Goal: Information Seeking & Learning: Learn about a topic

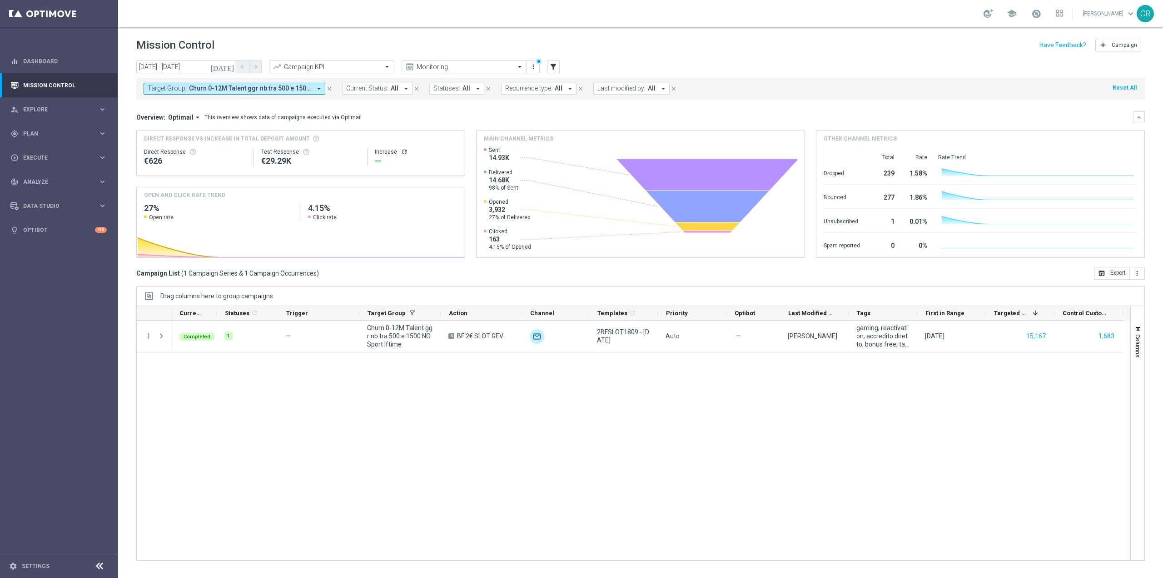
scroll to position [1558, 0]
click at [239, 88] on span "Churn 0-12M Talent ggr nb tra 500 e 1500 NO Sport lftime" at bounding box center [250, 89] width 122 height 8
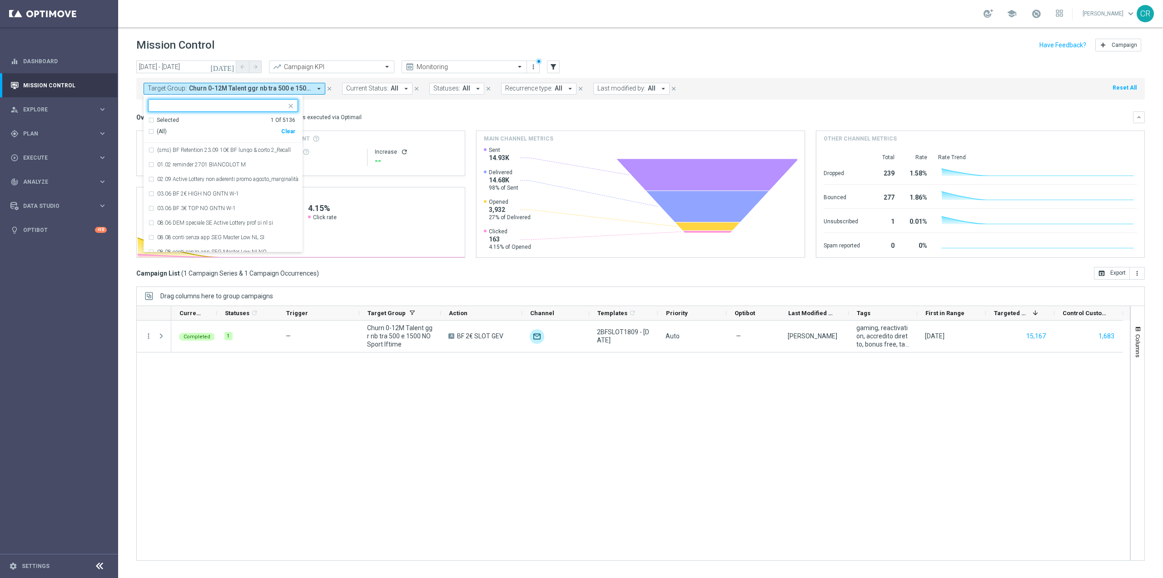
click at [285, 126] on div "(All) Clear" at bounding box center [221, 131] width 147 height 15
click at [0, 0] on div "Clear" at bounding box center [0, 0] width 0 height 0
click at [258, 109] on input "text" at bounding box center [219, 106] width 133 height 8
paste input "Churn 0-12M Talent ggr nb tra 0 e 500 NO Sport lftime"
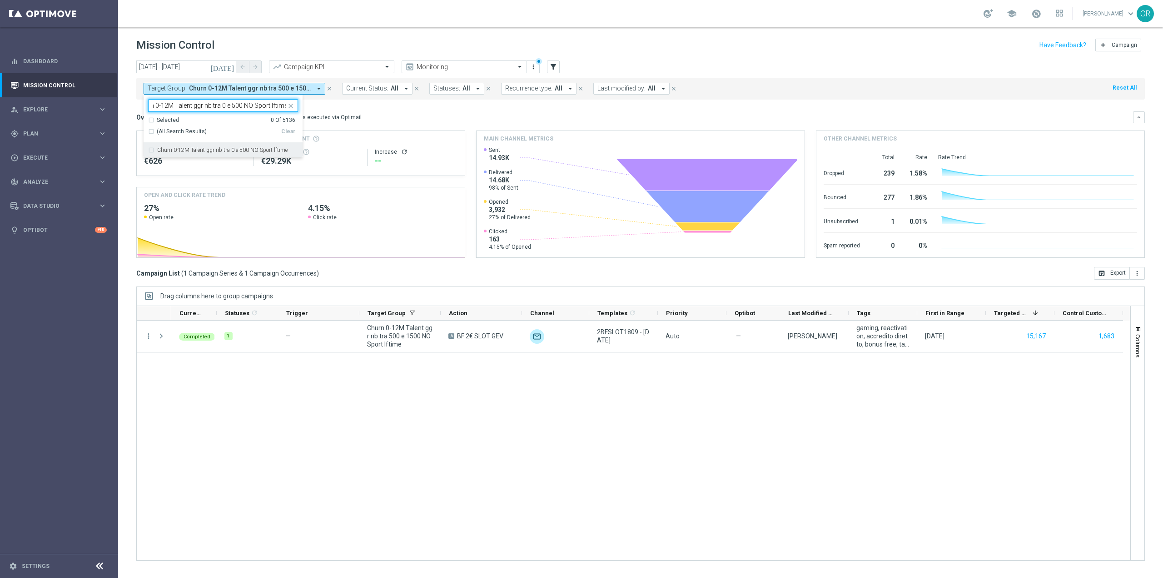
click at [254, 149] on label "Churn 0-12M Talent ggr nb tra 0 e 500 NO Sport lftime" at bounding box center [222, 149] width 130 height 5
type input "Churn 0-12M Talent ggr nb tra 0 e 500 NO Sport lftime"
click at [445, 113] on div "Overview: Optimail arrow_drop_down This overview shows data of campaigns execut…" at bounding box center [634, 117] width 997 height 8
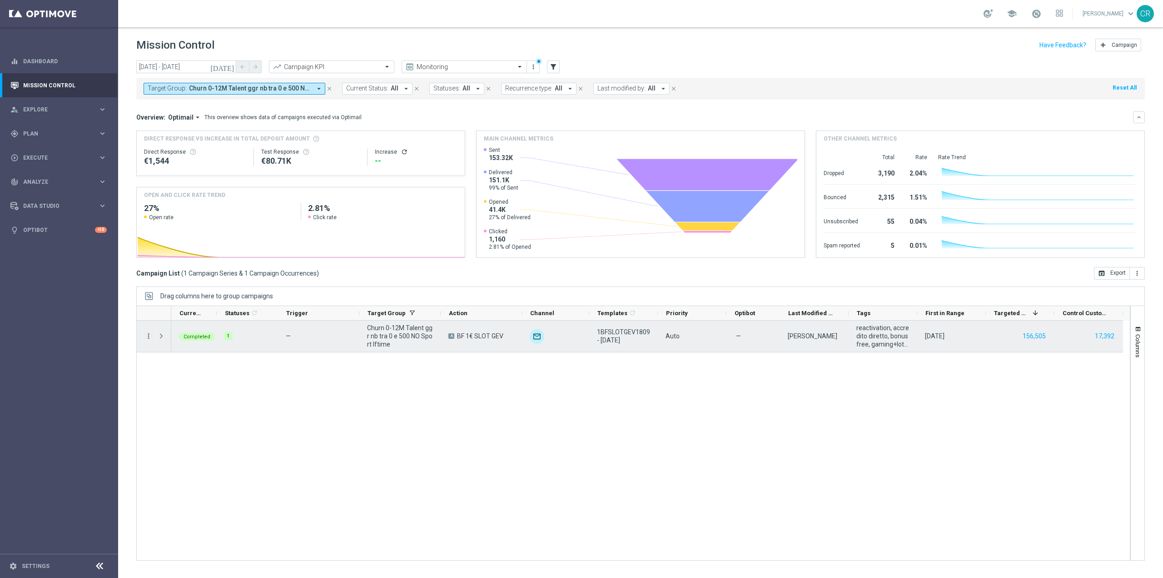
click at [145, 335] on icon "more_vert" at bounding box center [149, 336] width 8 height 8
click at [181, 388] on div "bar_chart Go to Campaign Analysis" at bounding box center [204, 392] width 102 height 13
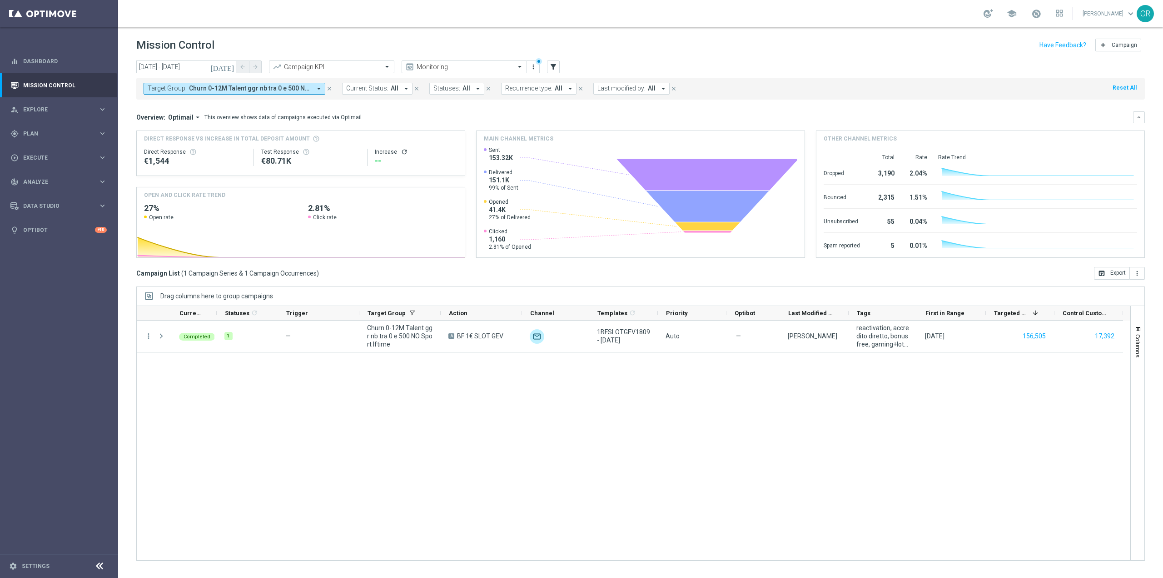
click at [208, 89] on span "Churn 0-12M Talent ggr nb tra 0 e 500 NO Sport lftime" at bounding box center [250, 89] width 122 height 8
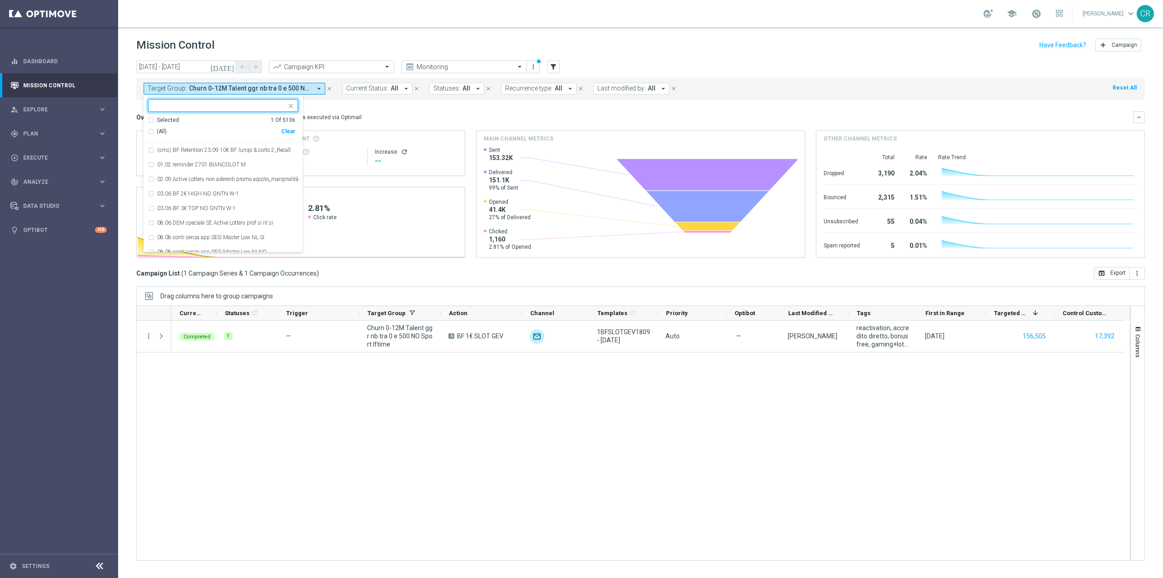
click at [0, 0] on div "Clear" at bounding box center [0, 0] width 0 height 0
click at [264, 104] on input "text" at bounding box center [219, 106] width 133 height 8
paste input "Giocanti Talent M-1 non Active mtd"
click at [230, 152] on label "Giocanti Talent M-1 non Active mtd" at bounding box center [199, 149] width 84 height 5
type input "Giocanti Talent M-1 non Active mtd"
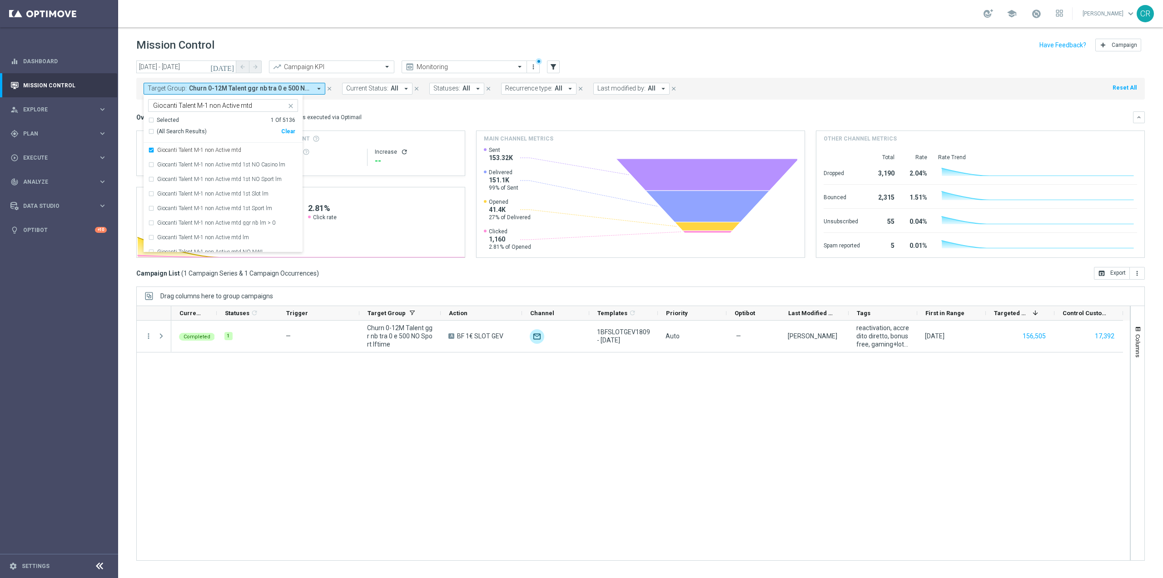
click at [414, 116] on div "Overview: Optimail arrow_drop_down This overview shows data of campaigns execut…" at bounding box center [634, 117] width 997 height 8
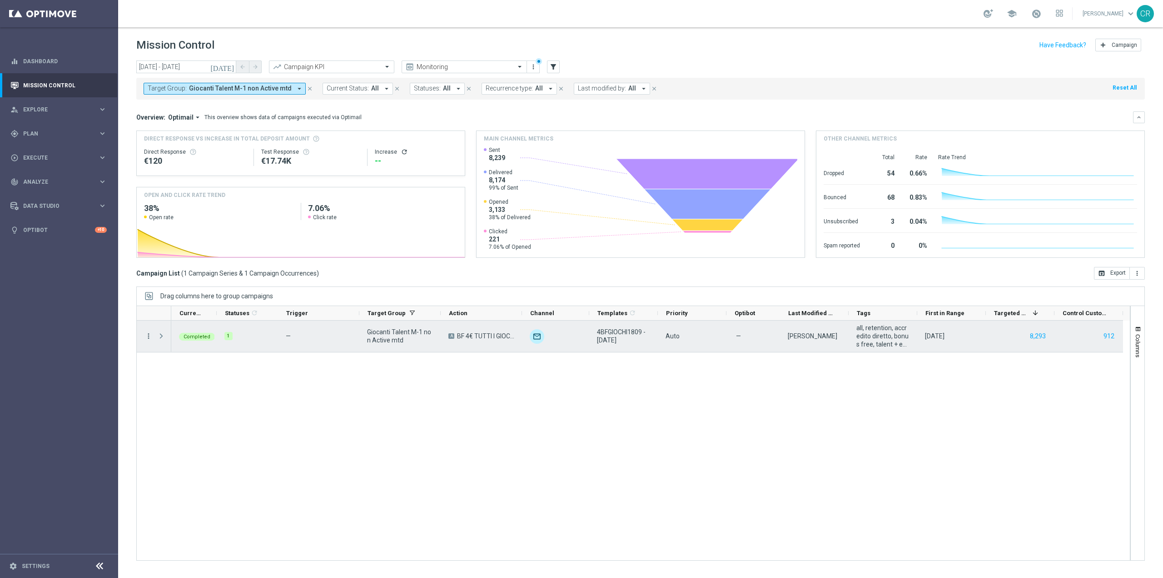
click at [148, 335] on icon "more_vert" at bounding box center [149, 336] width 8 height 8
click at [194, 394] on span "Go to Campaign Analysis" at bounding box center [198, 392] width 65 height 6
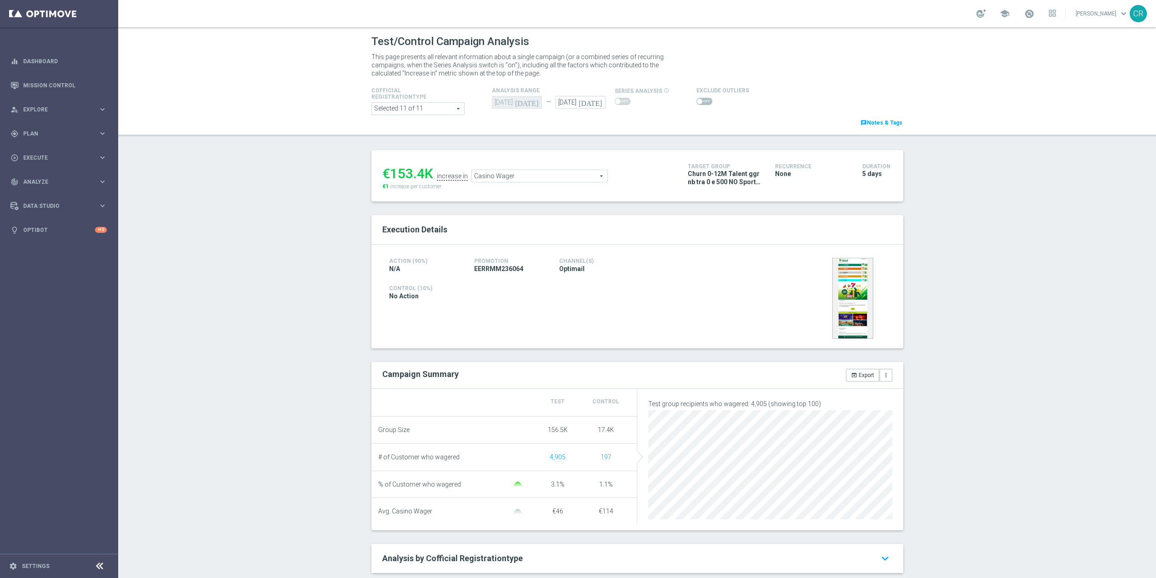
click at [565, 177] on span "Casino Wager" at bounding box center [539, 176] width 135 height 12
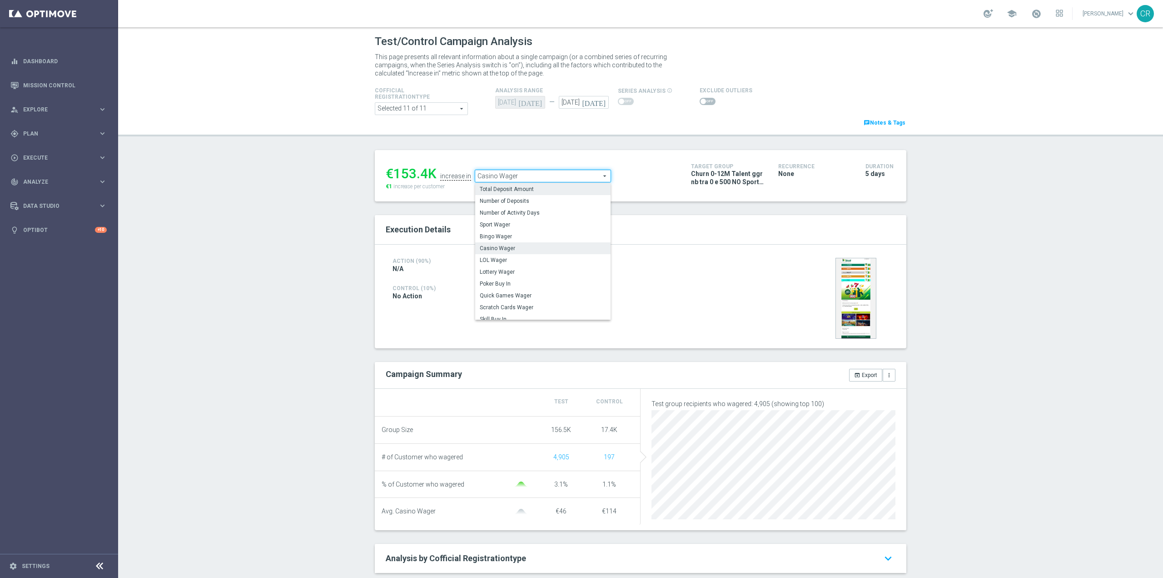
click at [554, 194] on label "Total Deposit Amount" at bounding box center [542, 189] width 135 height 12
type input "Total Deposit Amount"
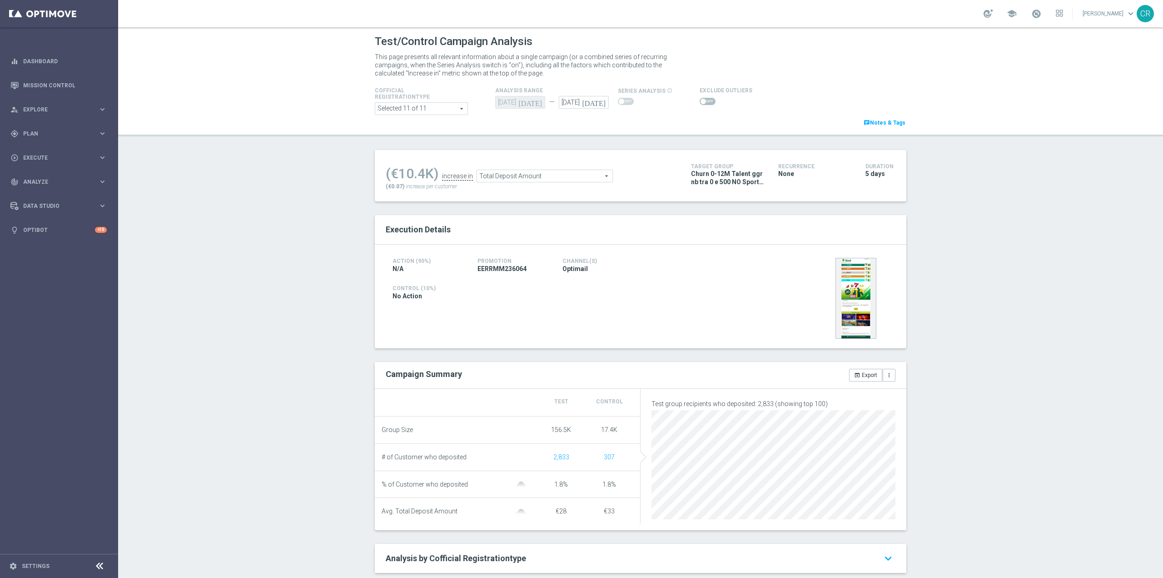
click at [702, 101] on span at bounding box center [708, 101] width 16 height 7
click at [702, 101] on input "checkbox" at bounding box center [708, 101] width 16 height 7
click at [519, 180] on span "Total Deposit Amount" at bounding box center [522, 178] width 135 height 12
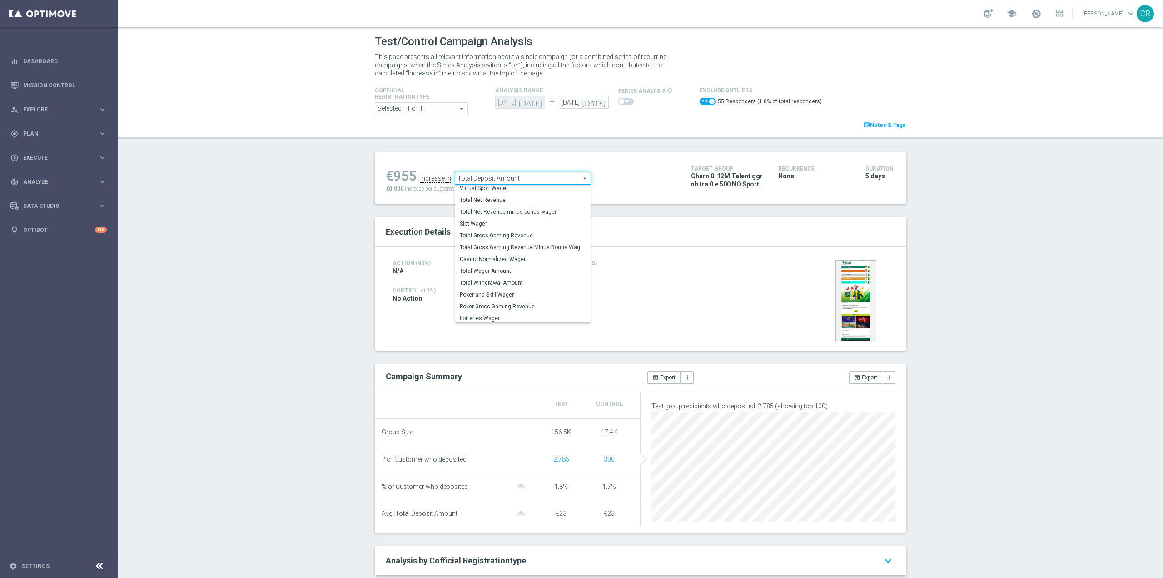
scroll to position [142, 0]
click at [500, 264] on label "Total Wager Amount" at bounding box center [522, 269] width 135 height 12
checkbox input "false"
type input "Total Wager Amount"
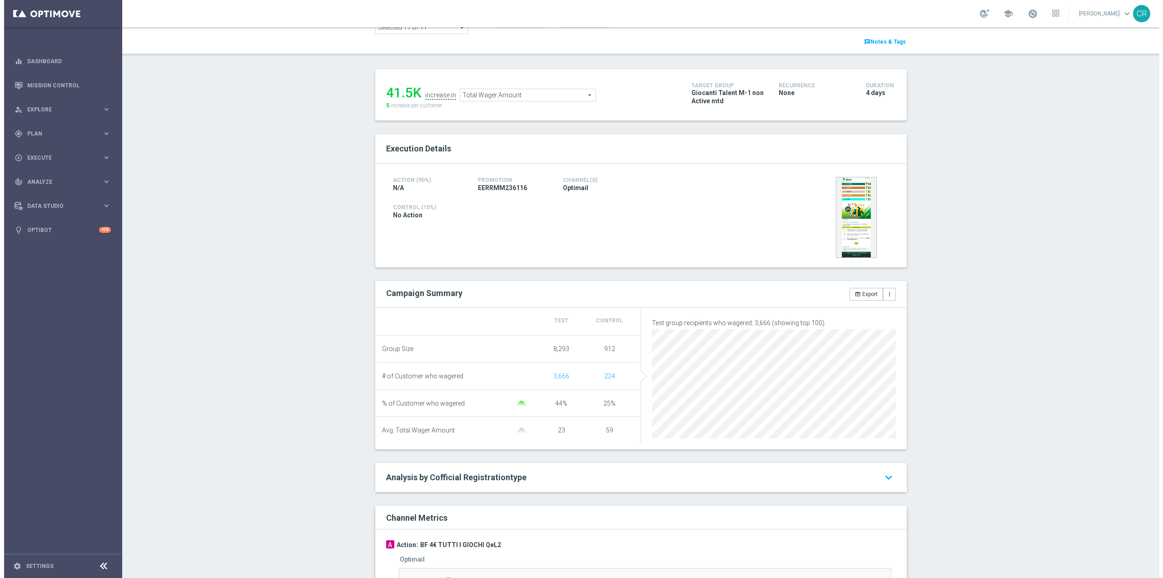
scroll to position [18, 0]
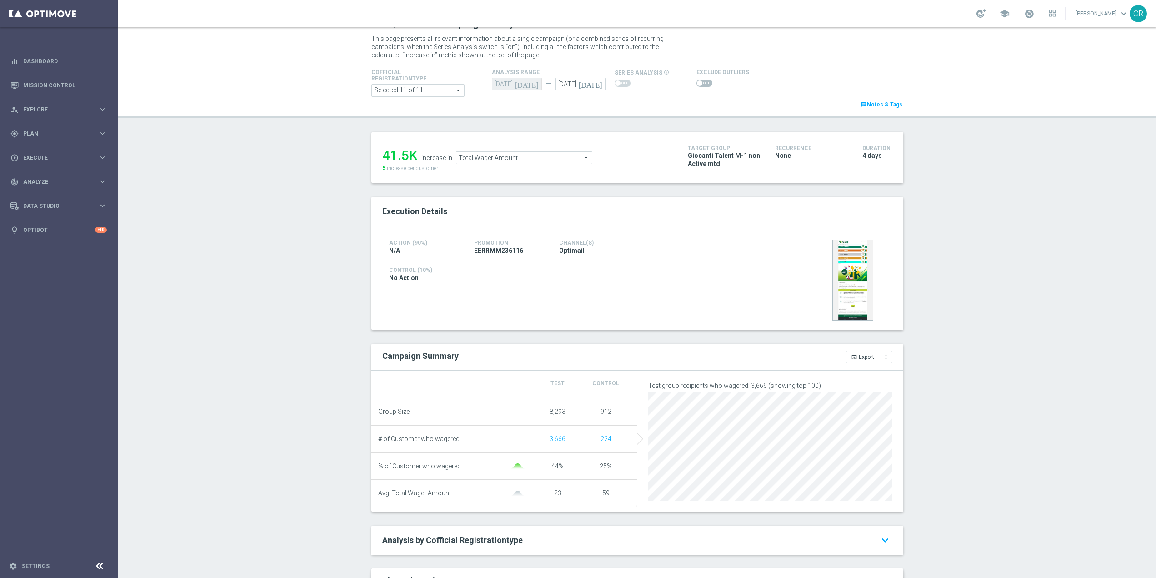
click at [560, 160] on span "Total Wager Amount" at bounding box center [523, 158] width 135 height 12
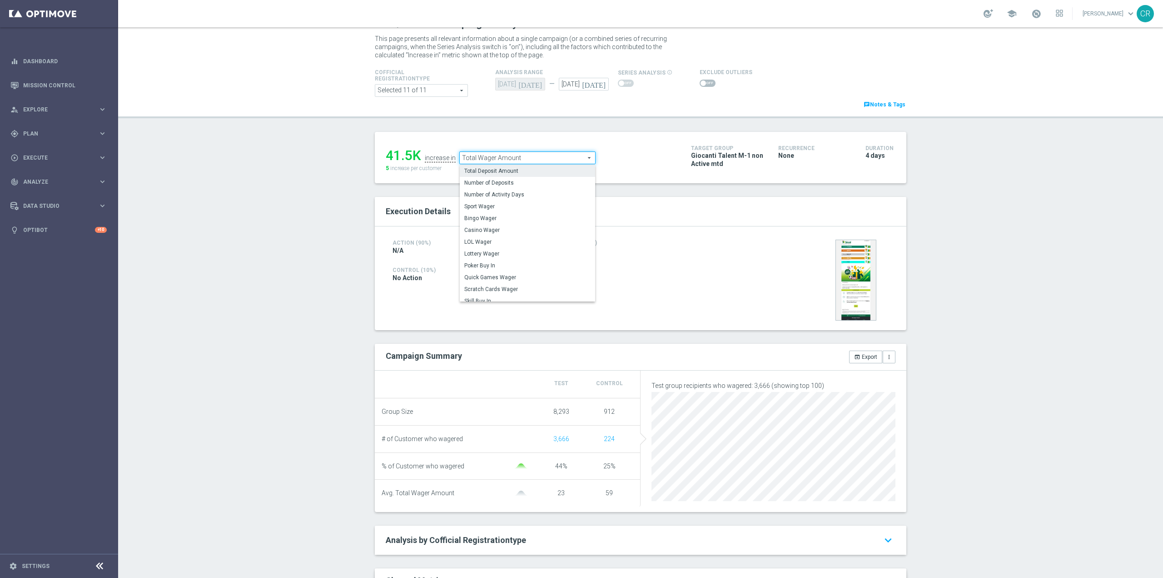
click at [529, 167] on label "Total Deposit Amount" at bounding box center [527, 171] width 135 height 12
type input "Total Deposit Amount"
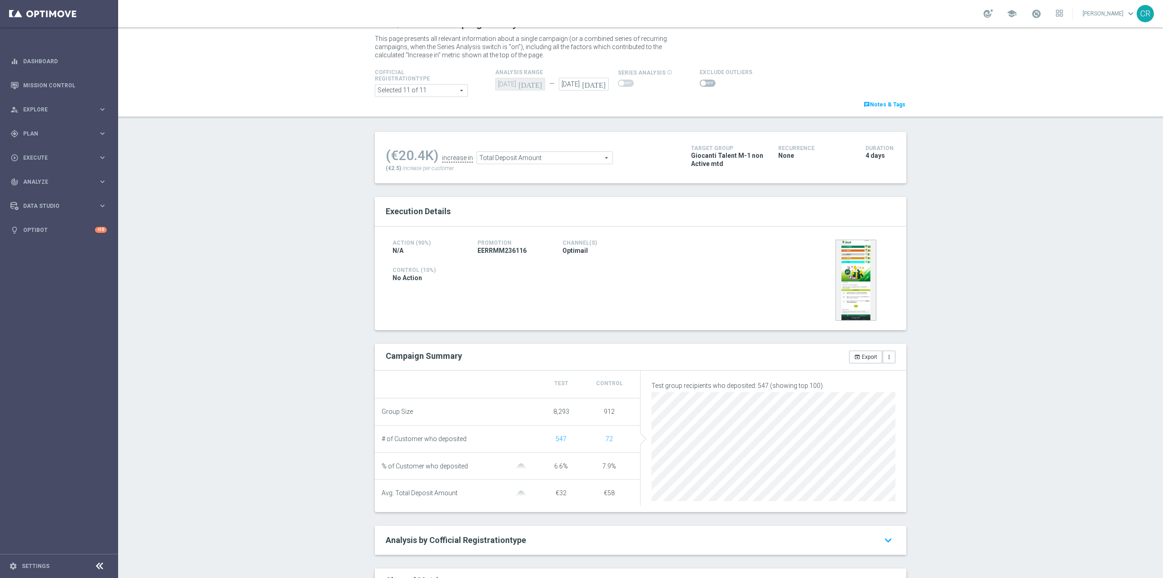
click at [700, 80] on span at bounding box center [708, 83] width 16 height 7
click at [700, 80] on input "checkbox" at bounding box center [708, 83] width 16 height 7
click at [539, 159] on span "Total Deposit Amount" at bounding box center [543, 160] width 135 height 12
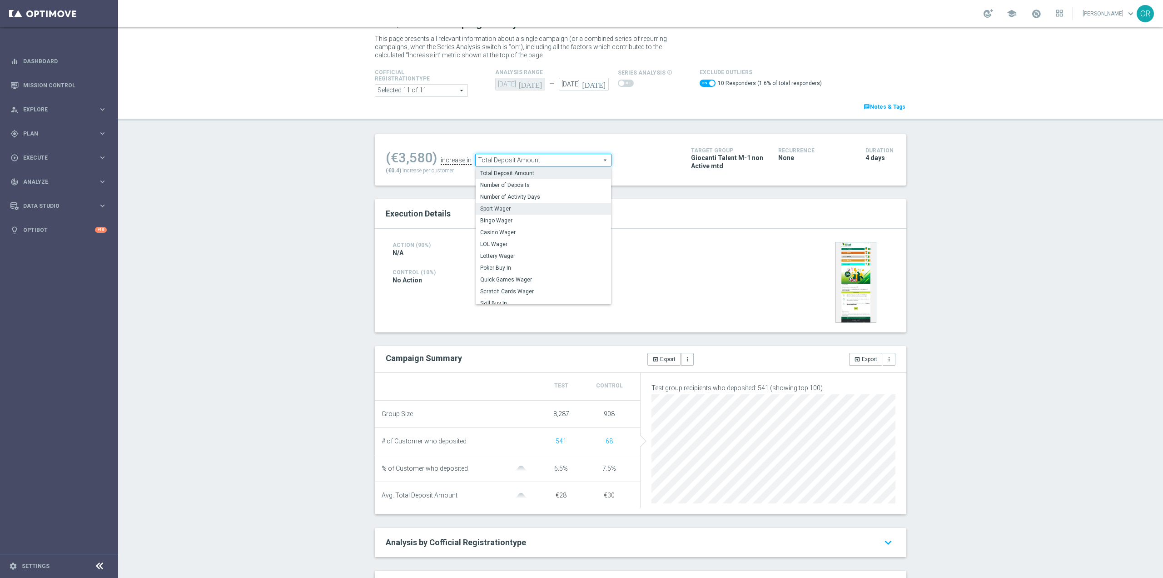
click at [519, 206] on span "Sport Wager" at bounding box center [543, 208] width 126 height 7
checkbox input "false"
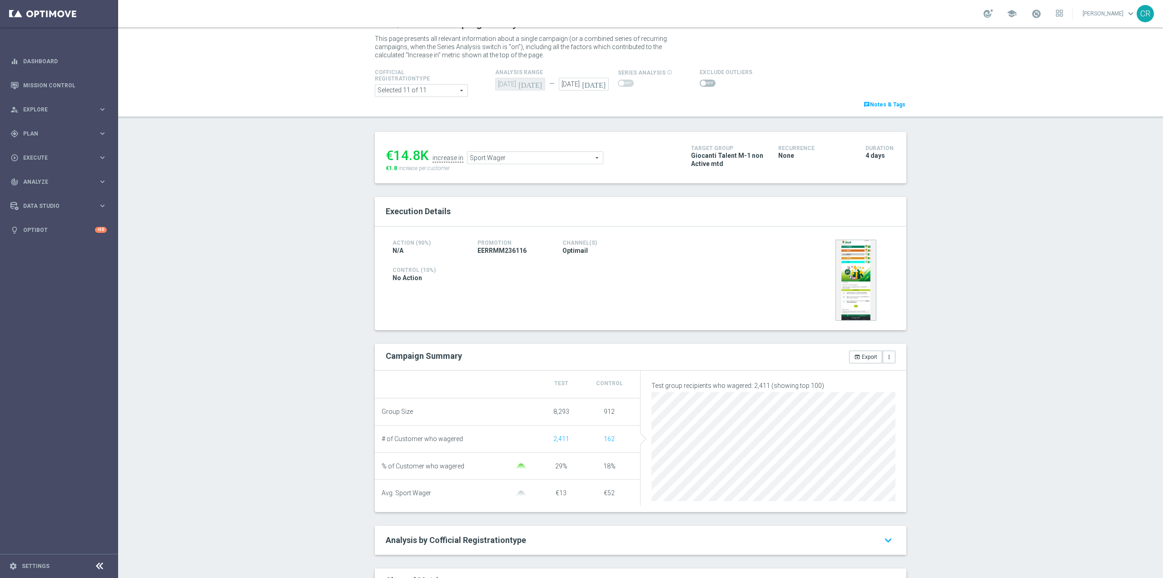
click at [519, 157] on span "Sport Wager" at bounding box center [535, 158] width 135 height 12
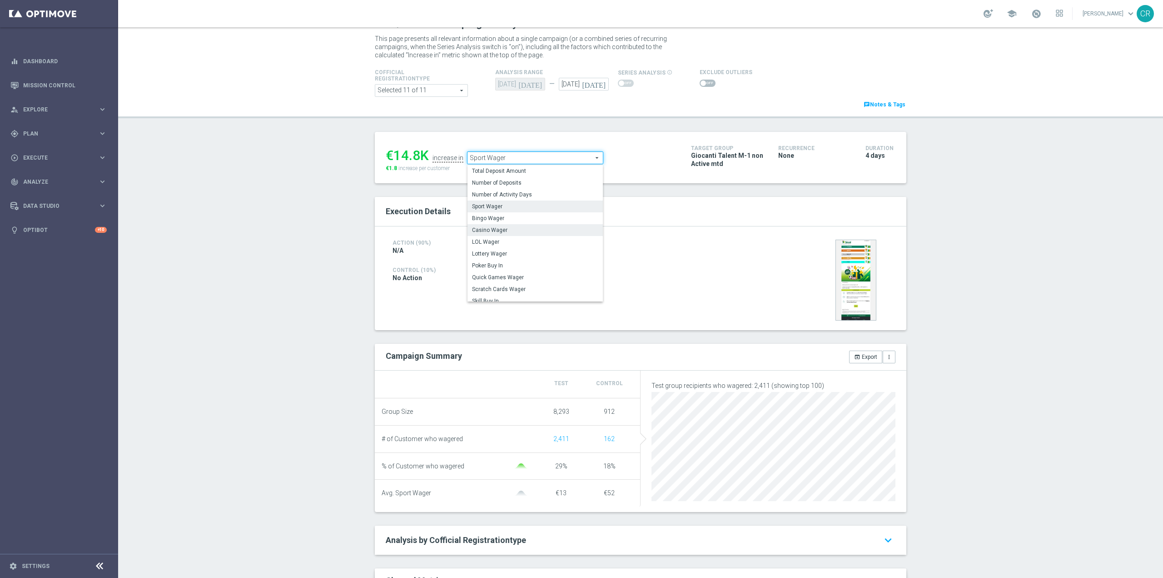
click at [508, 227] on span "Casino Wager" at bounding box center [535, 229] width 126 height 7
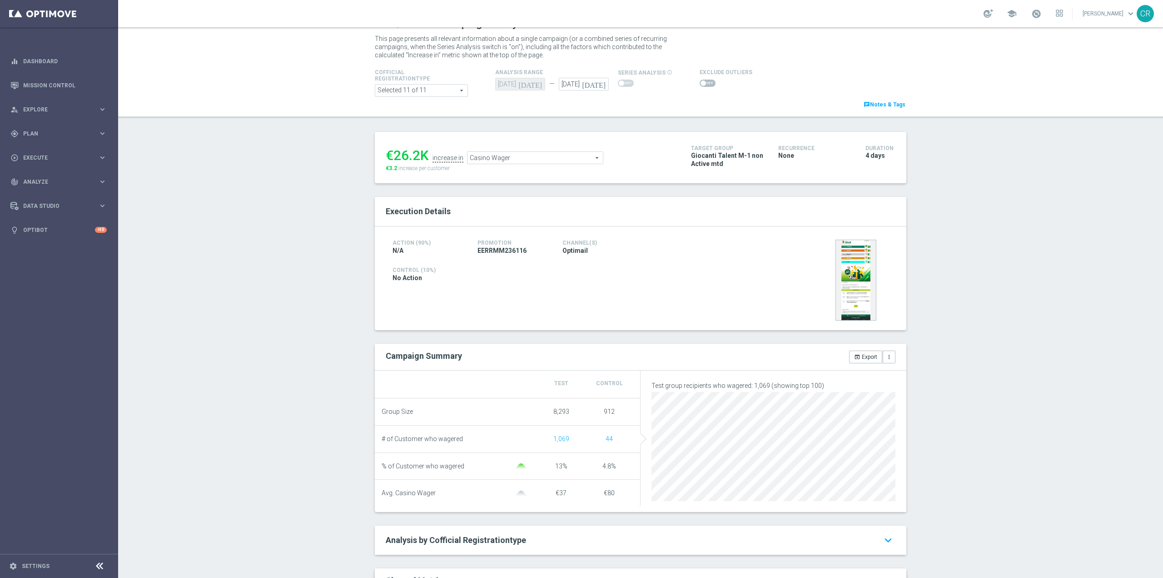
click at [558, 163] on span "Casino Wager" at bounding box center [535, 158] width 135 height 12
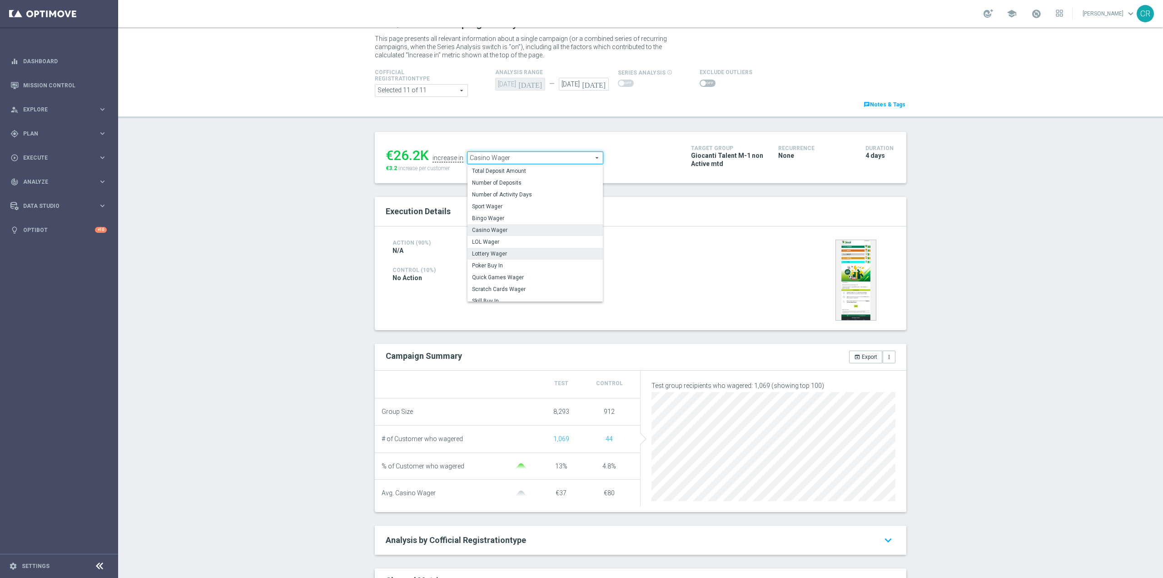
click at [536, 254] on span "Lottery Wager" at bounding box center [535, 253] width 126 height 7
type input "Lottery Wager"
